Goal: Find specific page/section: Find specific page/section

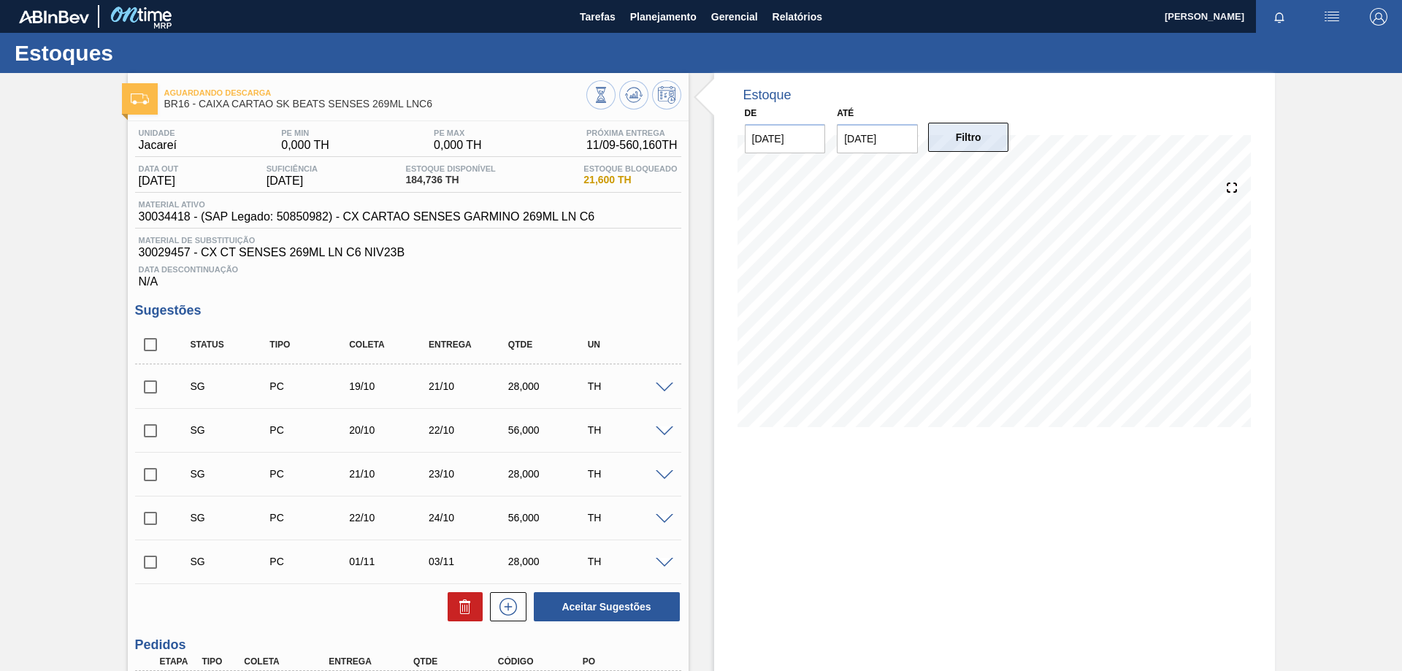
click at [975, 147] on button "Filtro" at bounding box center [968, 137] width 81 height 29
click at [964, 140] on button "Filtro" at bounding box center [968, 137] width 81 height 29
click at [958, 135] on button "Filtro" at bounding box center [968, 137] width 81 height 29
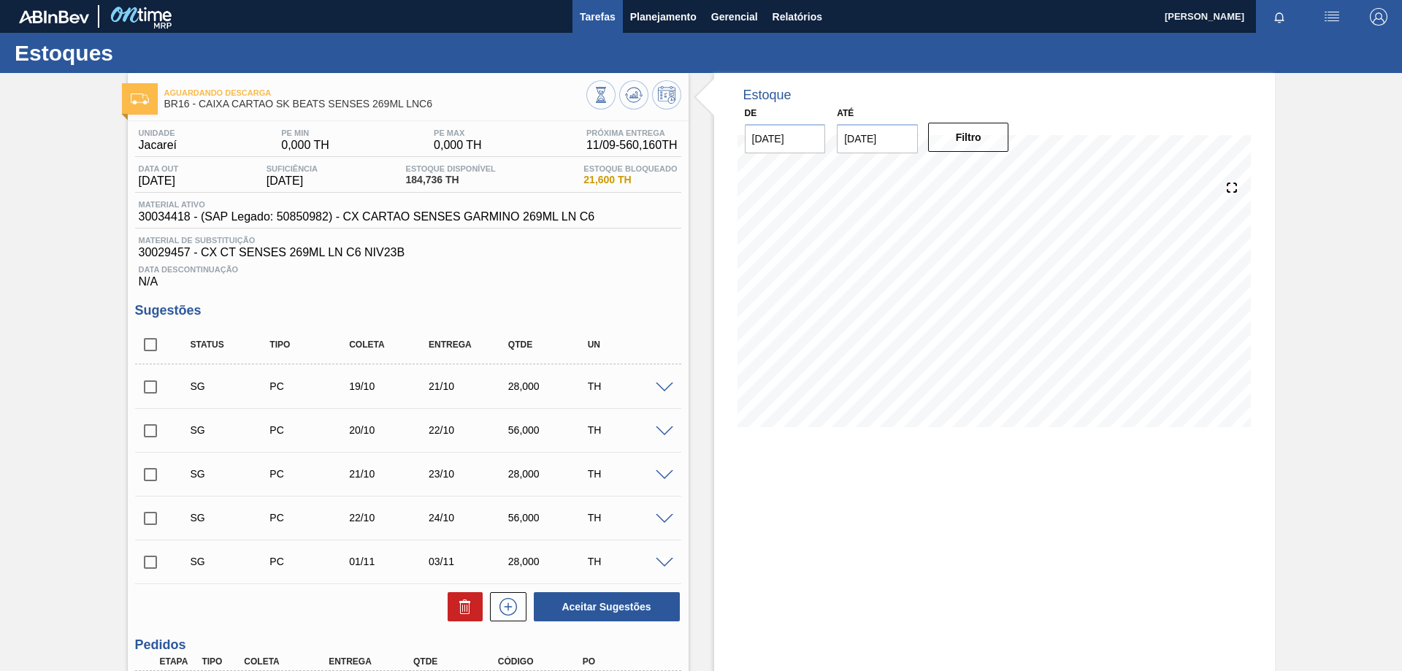
click at [604, 15] on span "Tarefas" at bounding box center [598, 17] width 36 height 18
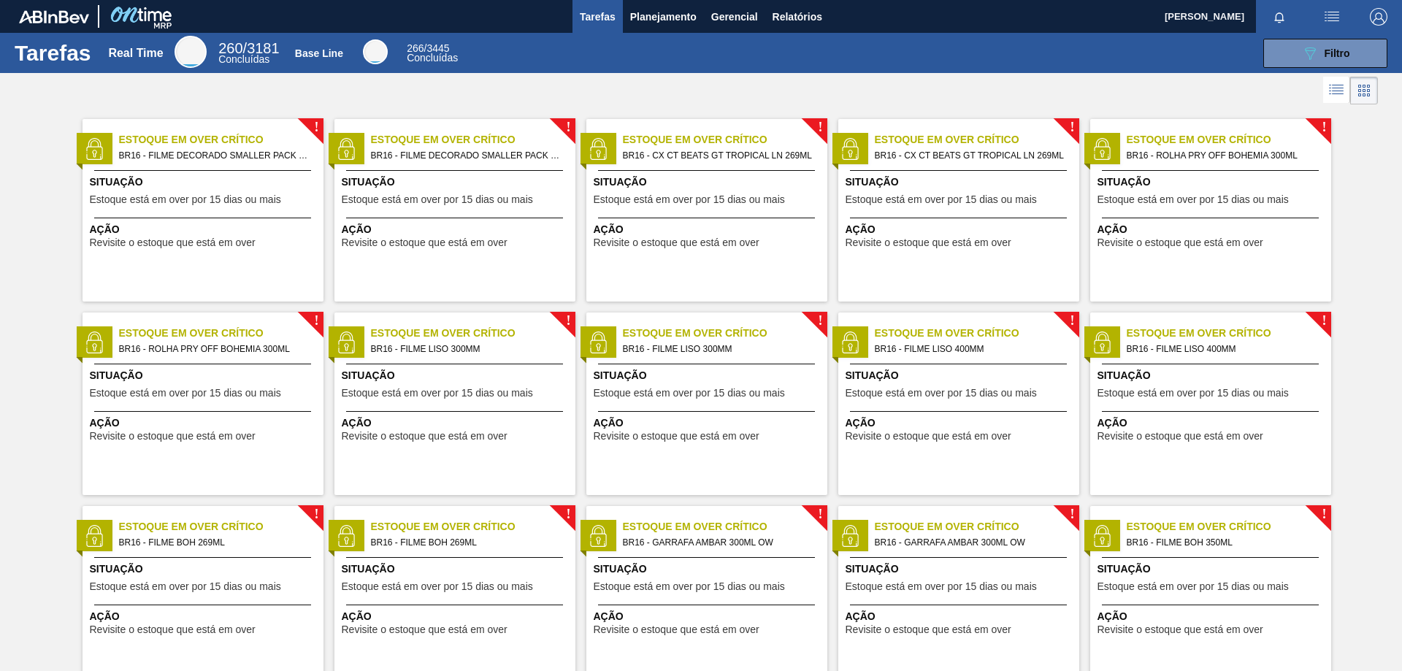
click at [39, 20] on img at bounding box center [54, 16] width 70 height 13
click at [660, 23] on span "Planejamento" at bounding box center [663, 17] width 66 height 18
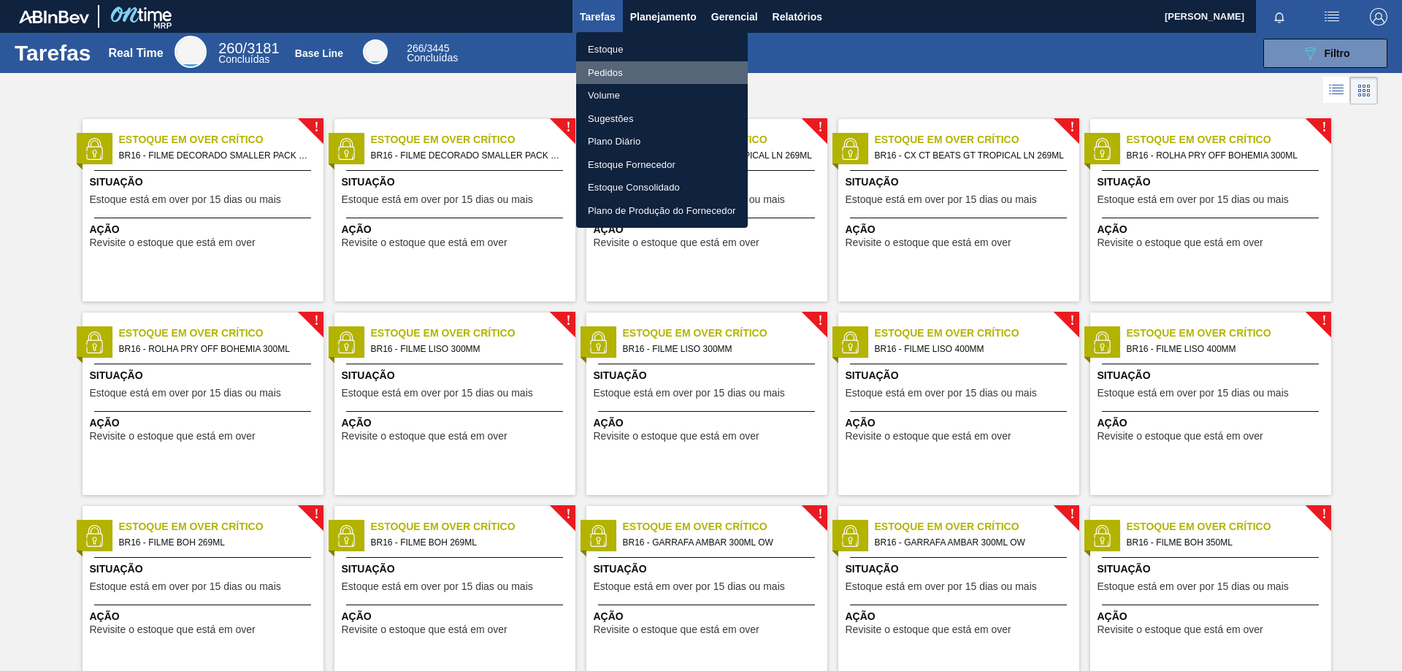
click at [628, 73] on li "Pedidos" at bounding box center [662, 72] width 172 height 23
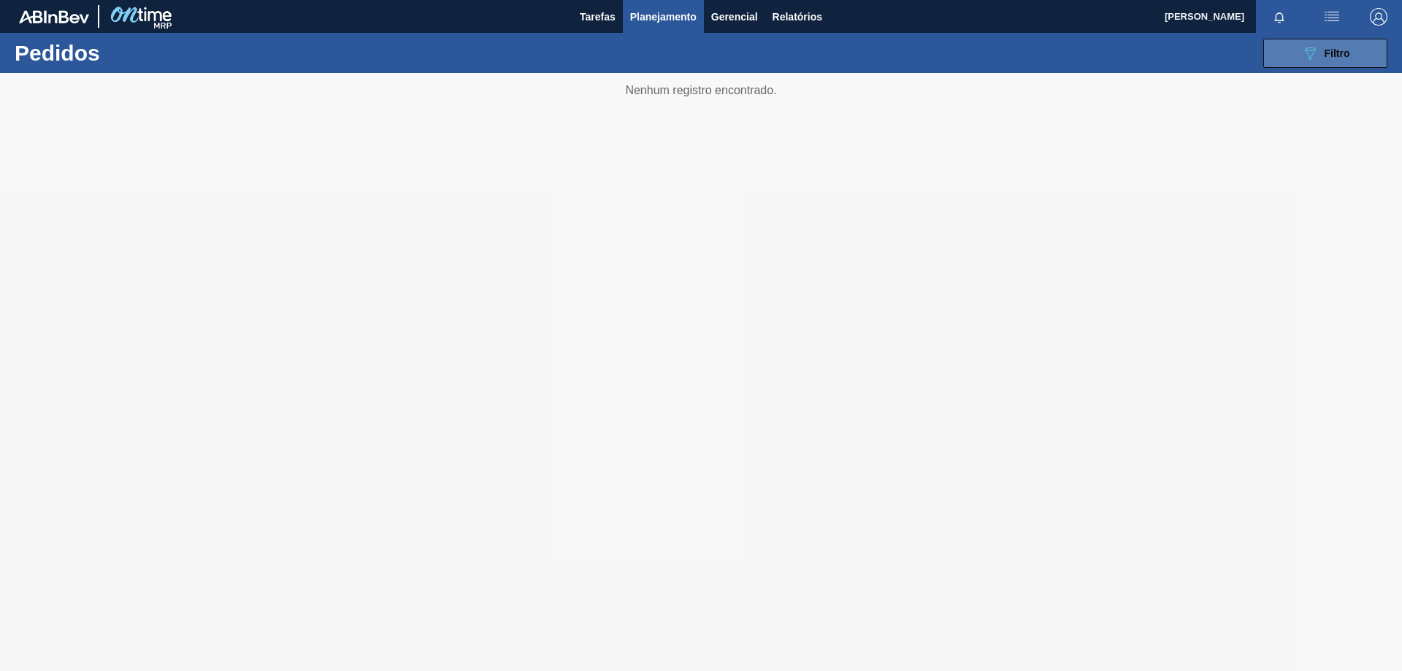
click at [1367, 61] on button "089F7B8B-B2A5-4AFE-B5C0-19BA573D28AC Filtro" at bounding box center [1325, 53] width 124 height 29
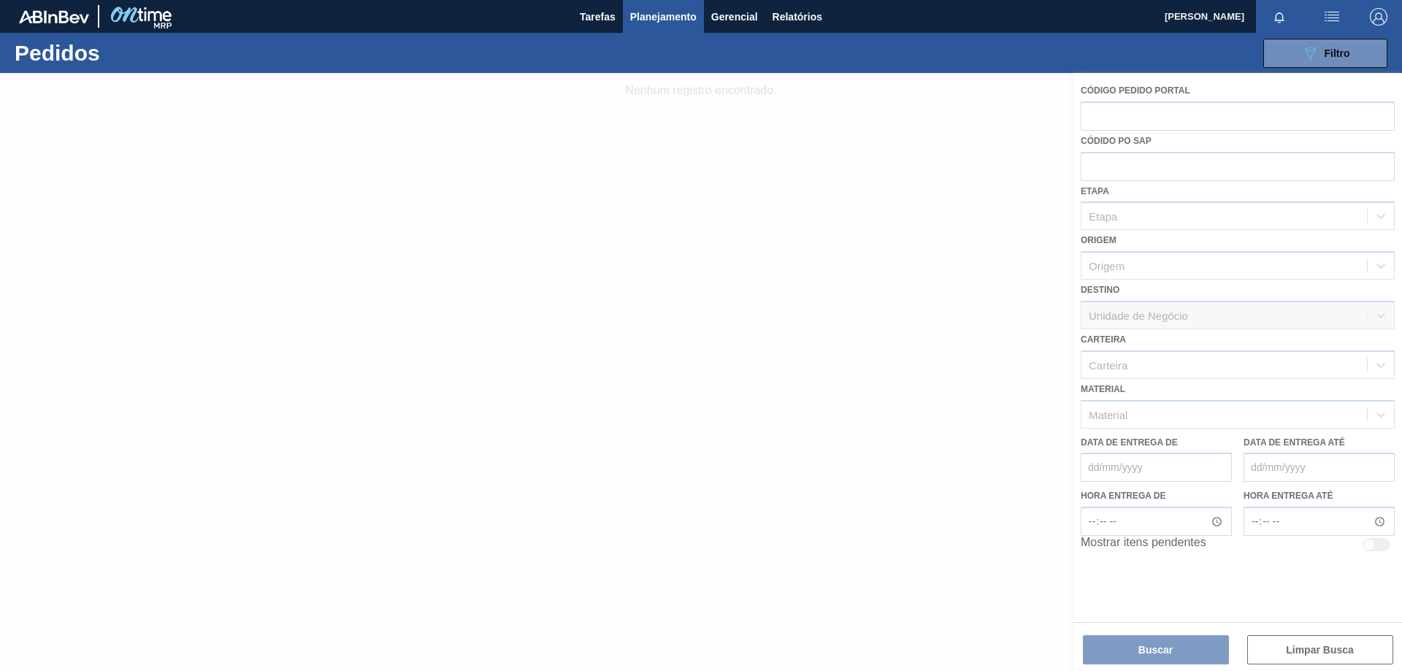
click at [654, 372] on div at bounding box center [701, 372] width 1402 height 598
click at [607, 20] on span "Tarefas" at bounding box center [598, 17] width 36 height 18
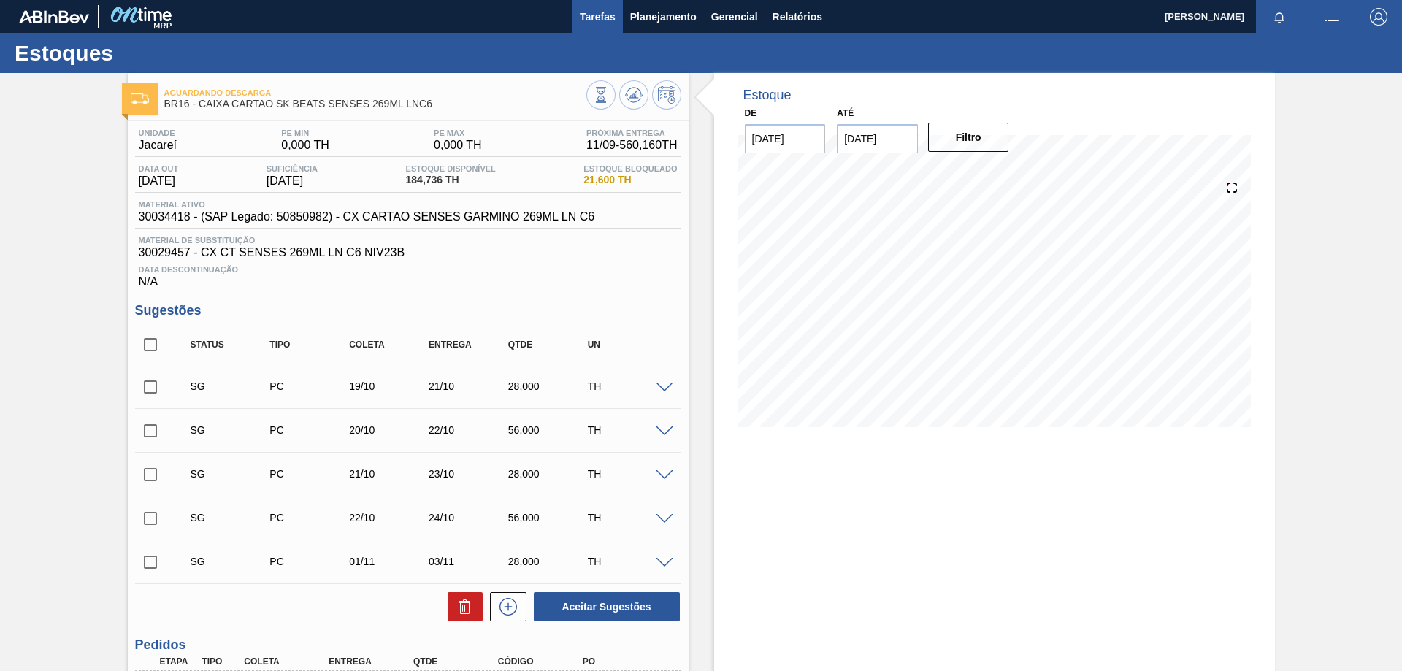
click at [593, 17] on span "Tarefas" at bounding box center [598, 17] width 36 height 18
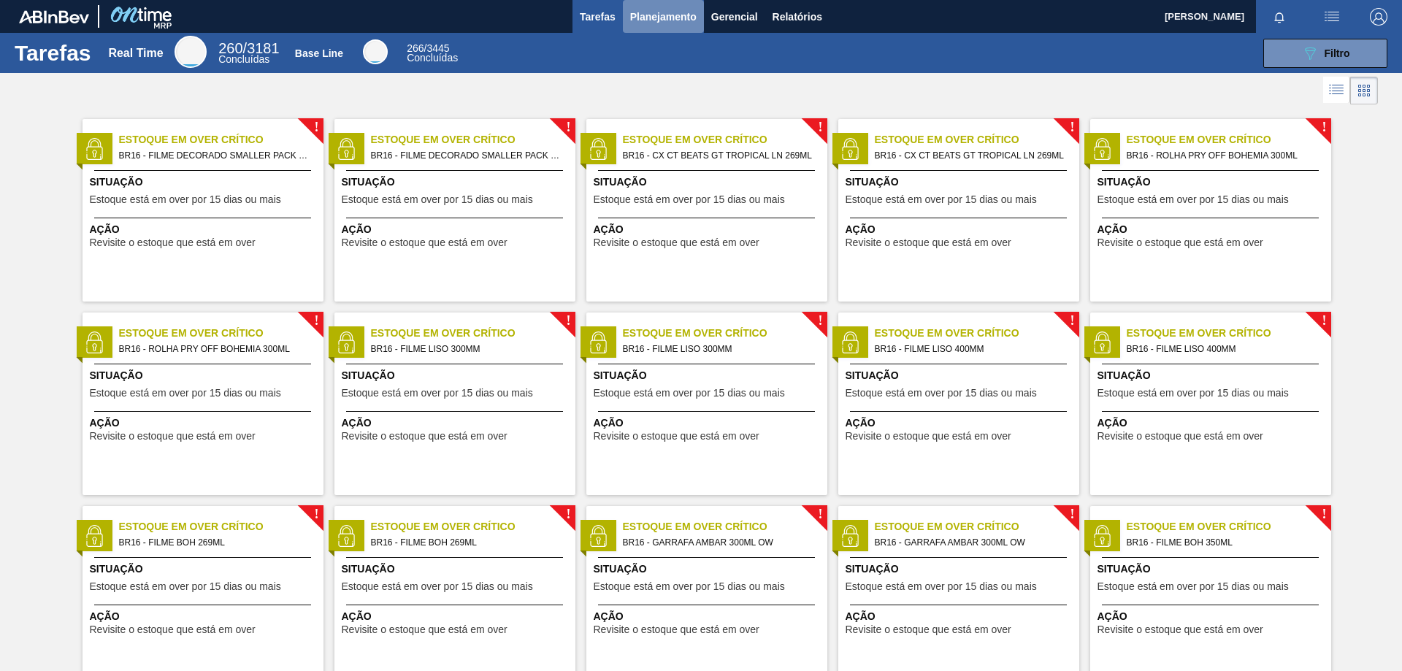
click at [659, 12] on span "Planejamento" at bounding box center [663, 17] width 66 height 18
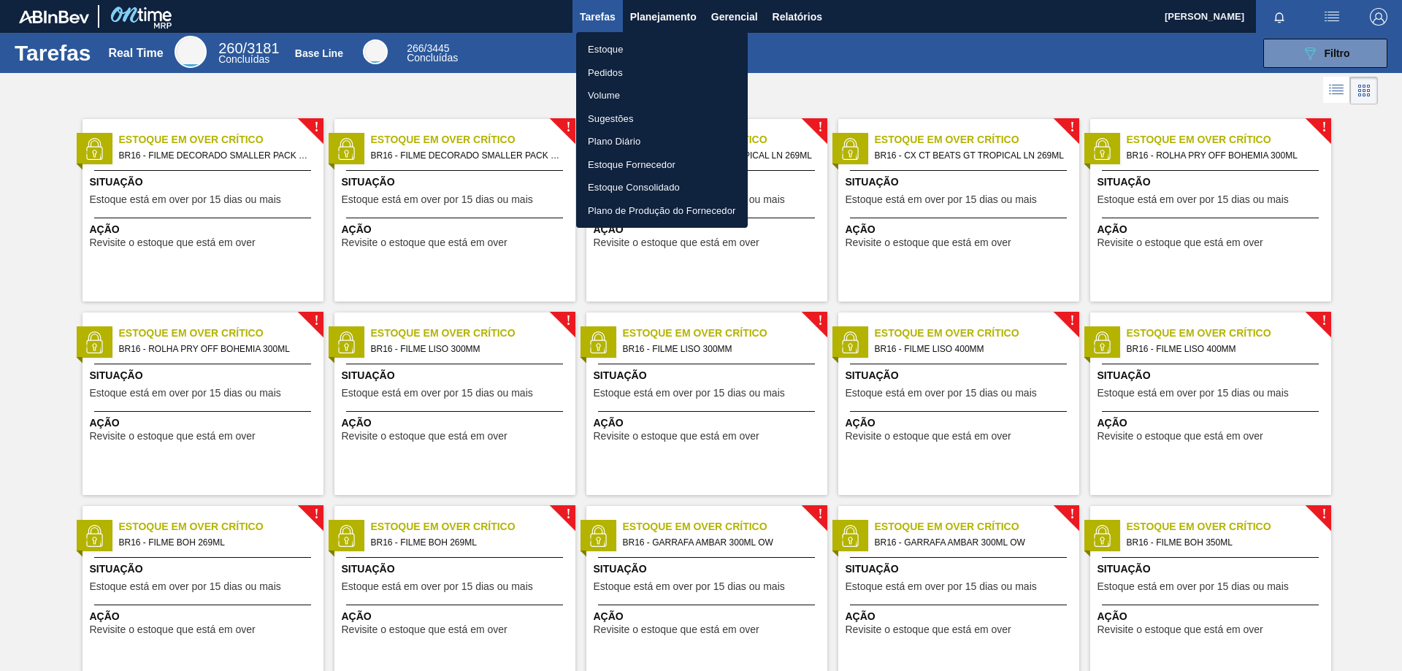
click at [646, 72] on li "Pedidos" at bounding box center [662, 72] width 172 height 23
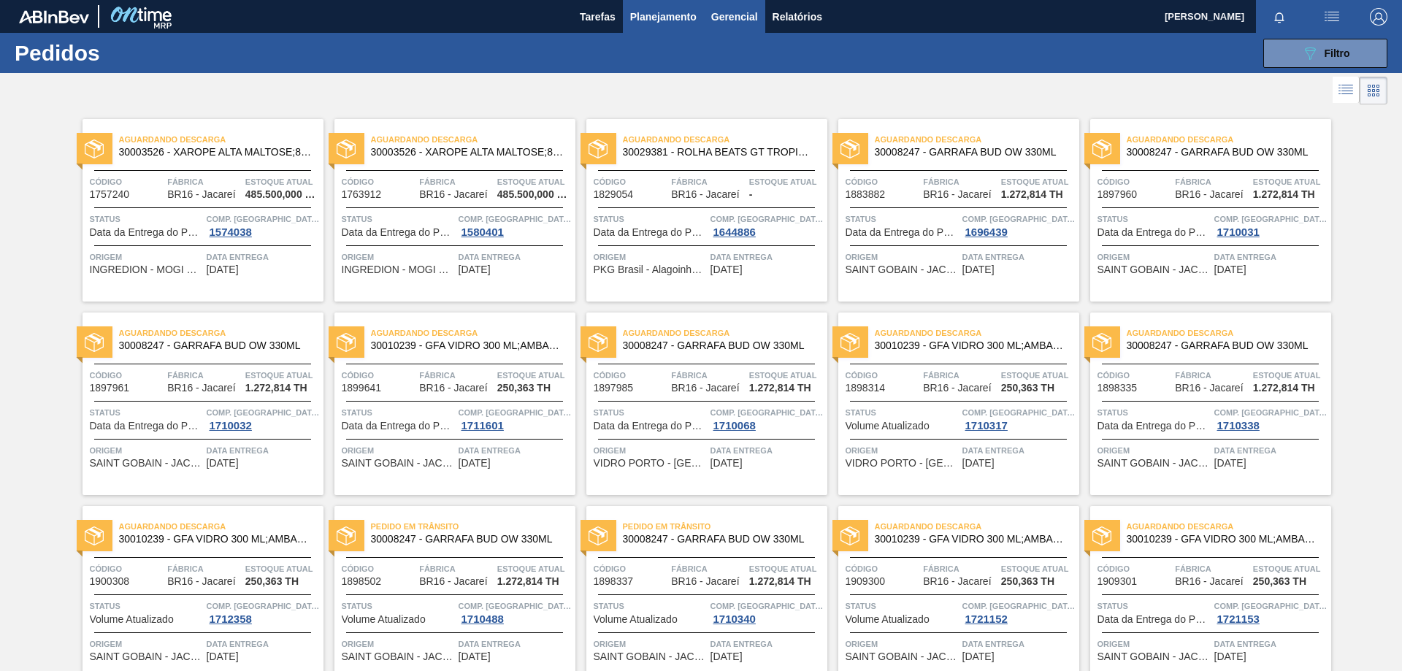
click at [745, 15] on span "Gerencial" at bounding box center [734, 17] width 47 height 18
click at [593, 18] on div at bounding box center [701, 335] width 1402 height 671
click at [599, 20] on span "Tarefas" at bounding box center [598, 17] width 36 height 18
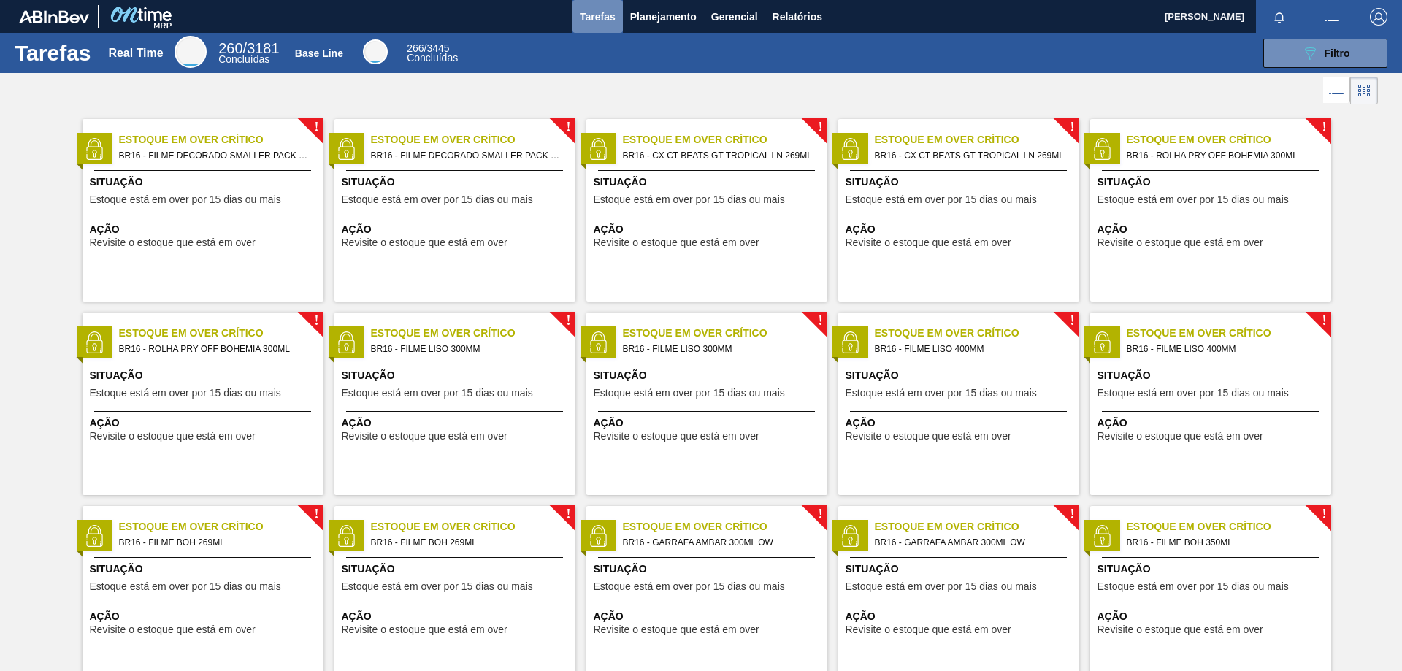
click at [604, 12] on span "Tarefas" at bounding box center [598, 17] width 36 height 18
click at [654, 12] on span "Planejamento" at bounding box center [663, 17] width 66 height 18
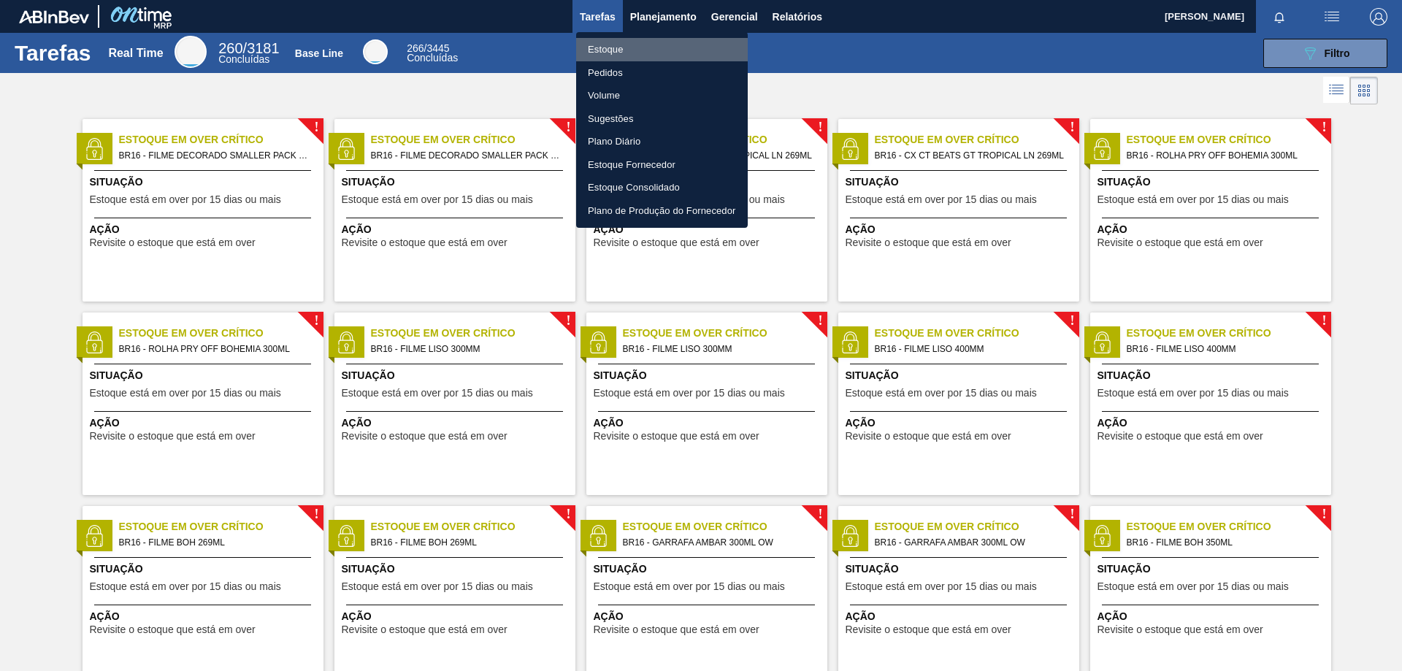
click at [647, 48] on li "Estoque" at bounding box center [662, 49] width 172 height 23
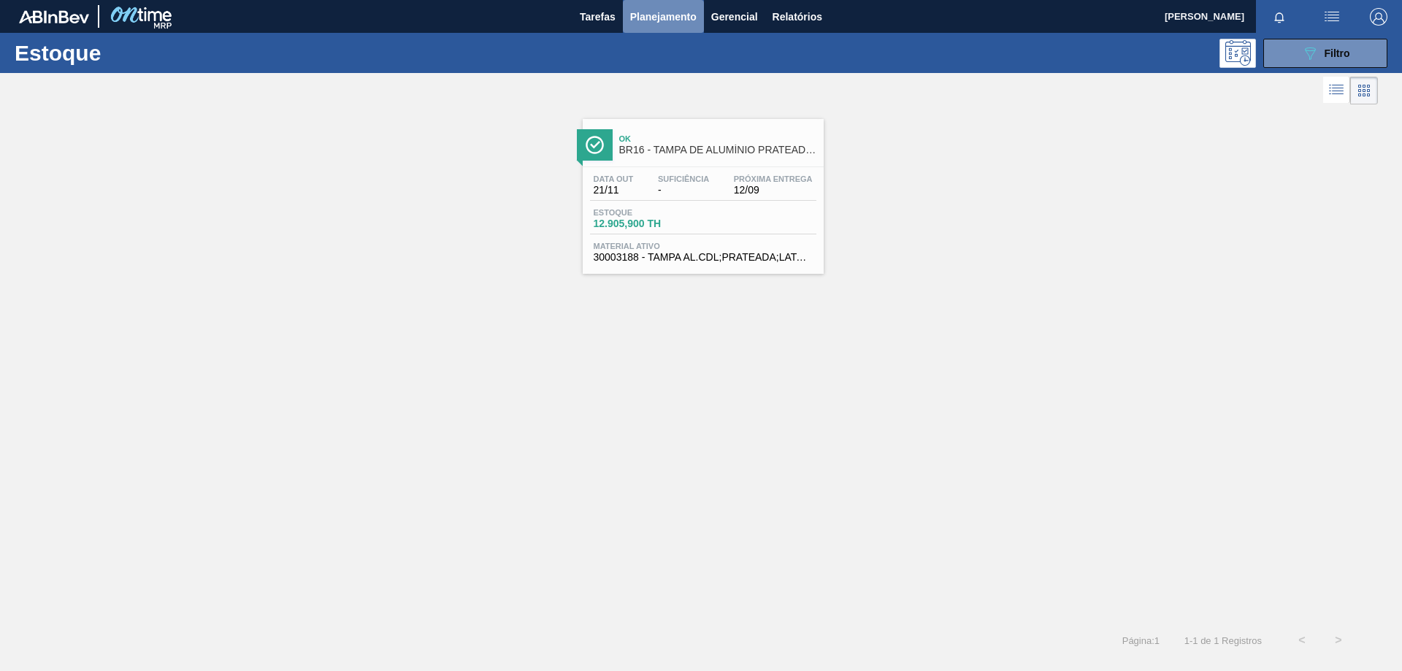
click at [683, 20] on span "Planejamento" at bounding box center [663, 17] width 66 height 18
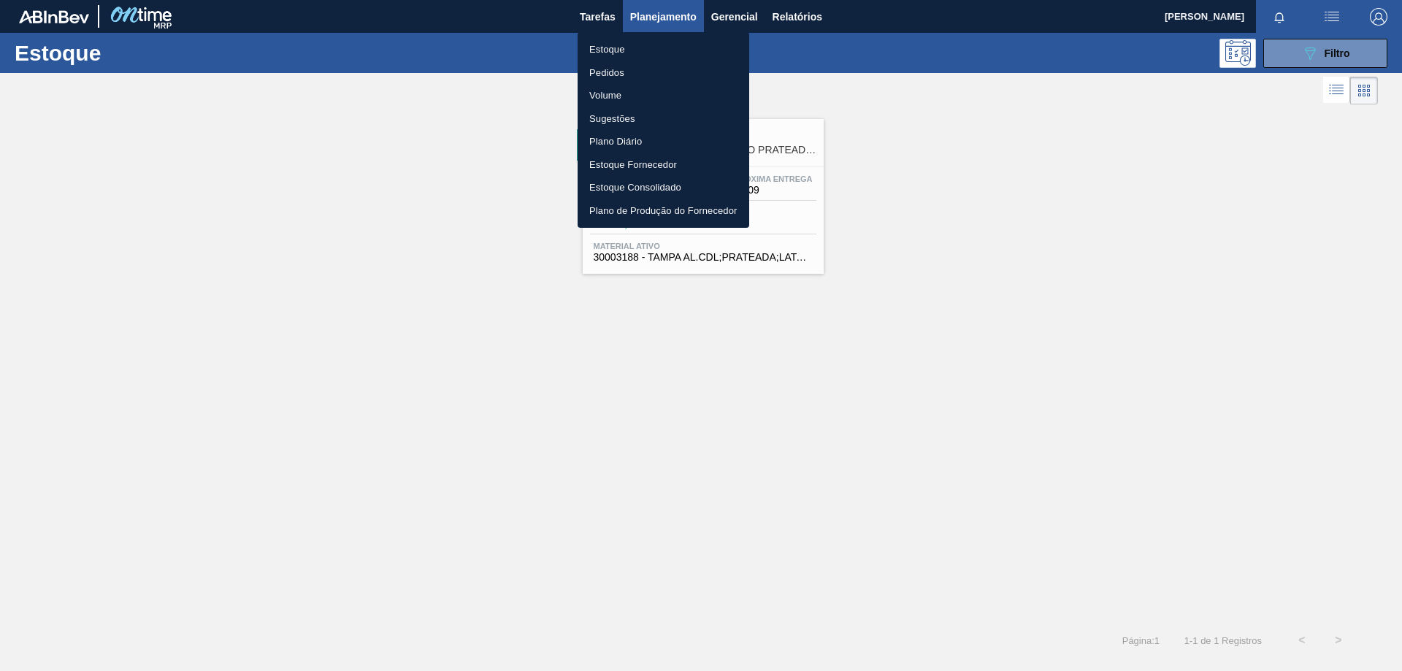
click at [48, 53] on div at bounding box center [701, 335] width 1402 height 671
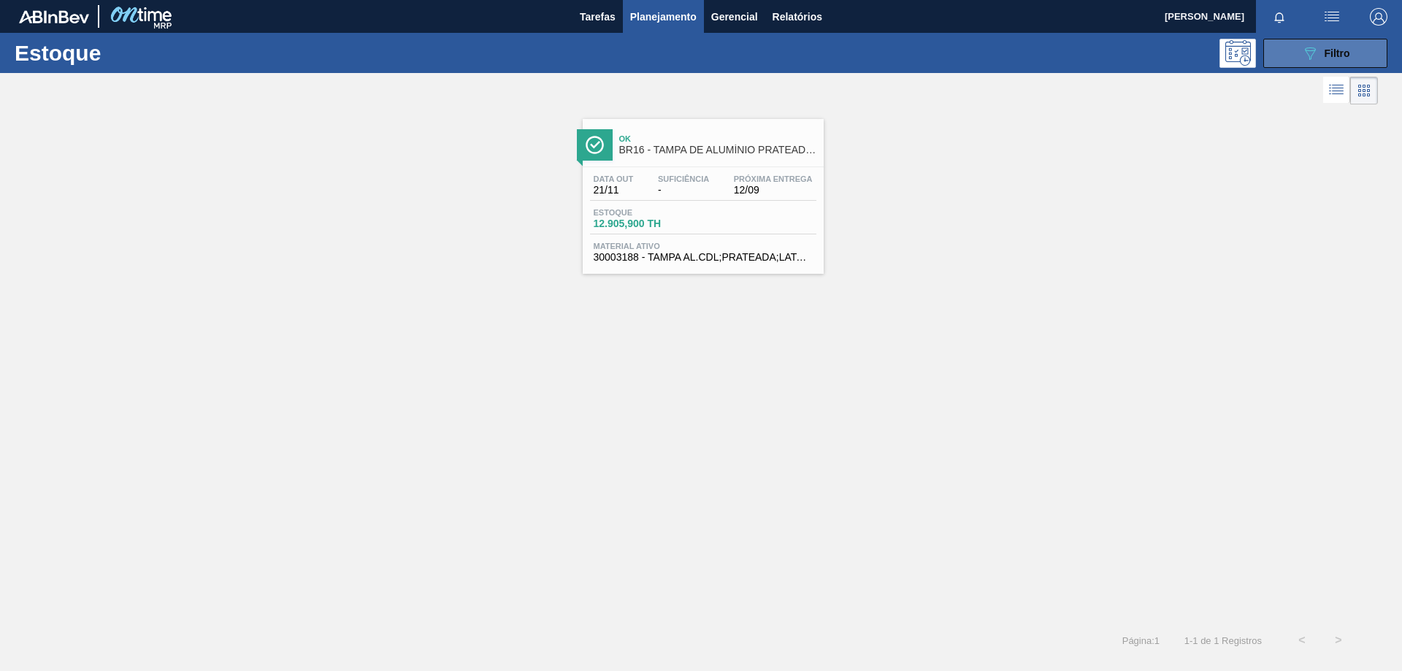
click at [1296, 52] on button "089F7B8B-B2A5-4AFE-B5C0-19BA573D28AC Filtro" at bounding box center [1325, 53] width 124 height 29
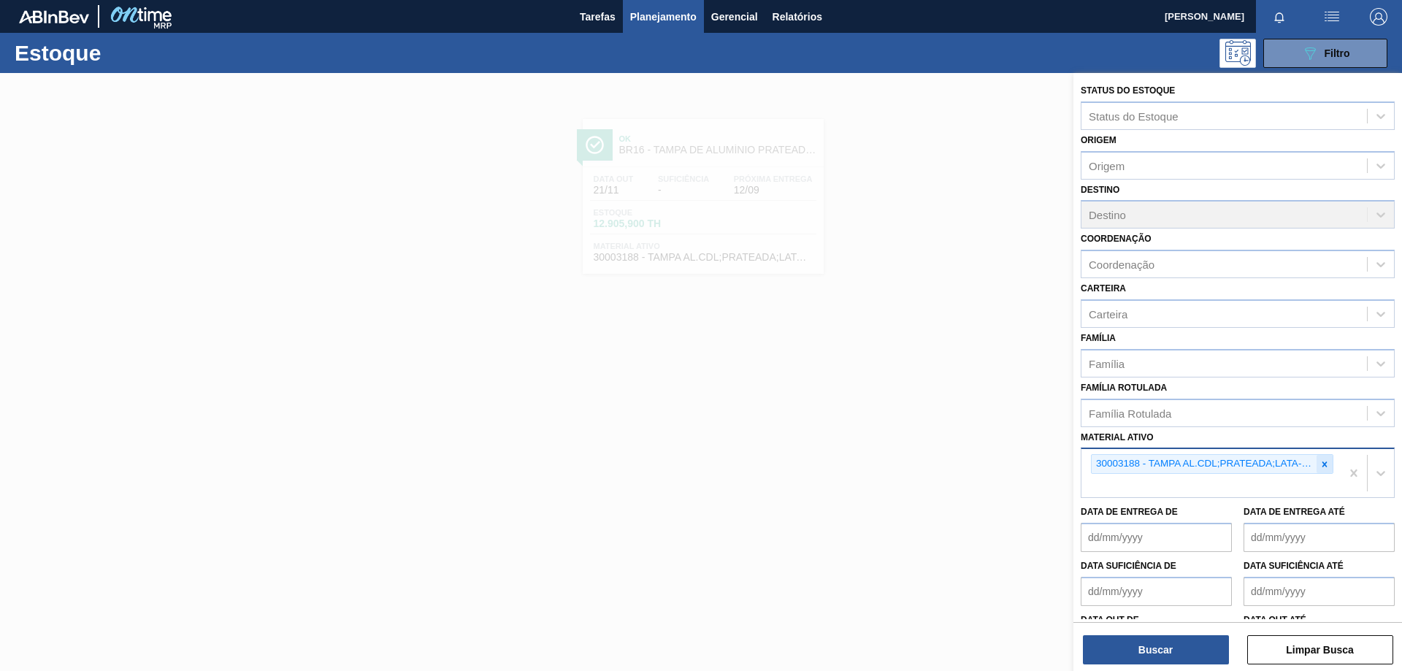
click at [1323, 462] on icon at bounding box center [1324, 463] width 5 height 5
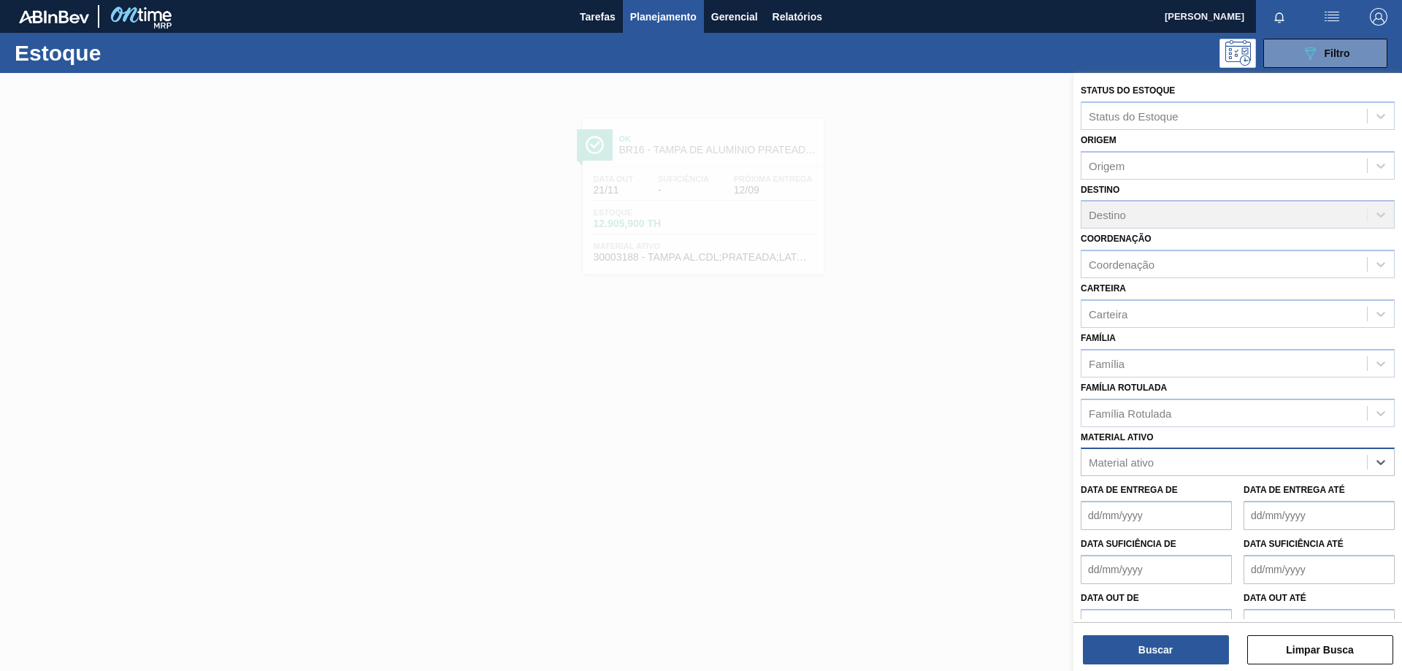
paste ativo "20009527"
type ativo "20009527"
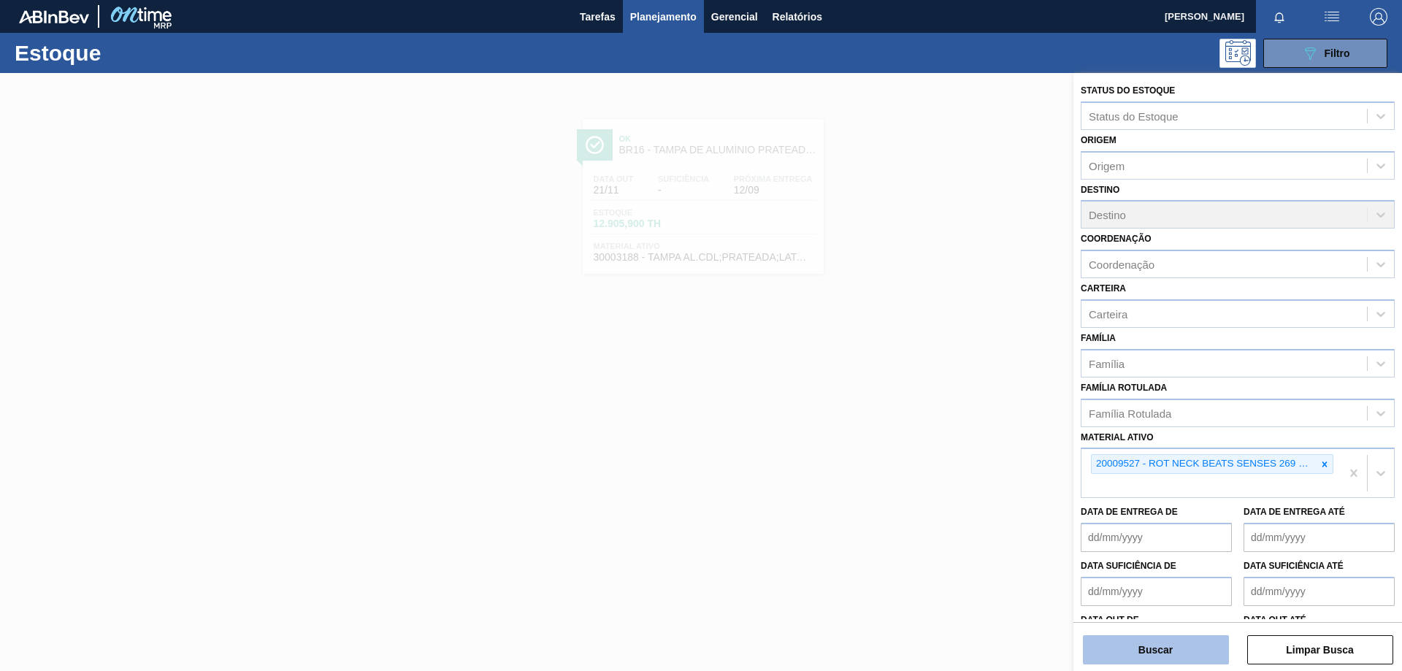
click at [1161, 639] on button "Buscar" at bounding box center [1156, 649] width 146 height 29
